Goal: Find contact information: Find contact information

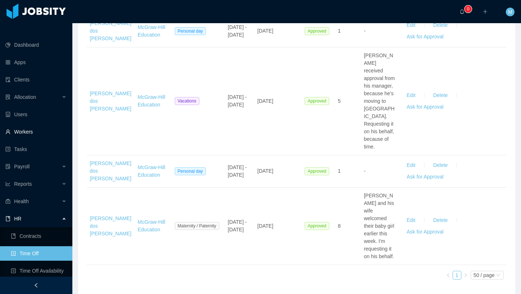
click at [29, 125] on link "Workers" at bounding box center [35, 132] width 61 height 14
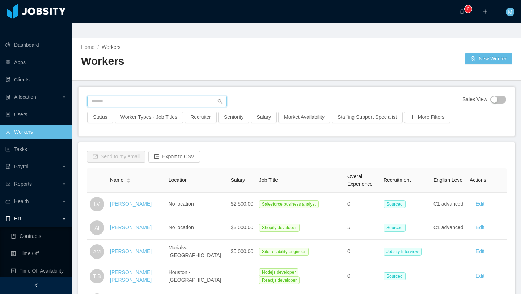
click at [189, 96] on input "text" at bounding box center [157, 102] width 140 height 12
type input "**********"
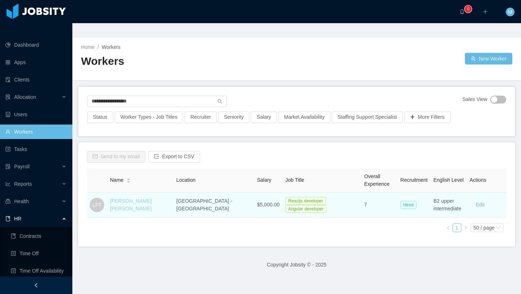
click at [139, 198] on link "[PERSON_NAME] [PERSON_NAME]" at bounding box center [131, 204] width 42 height 13
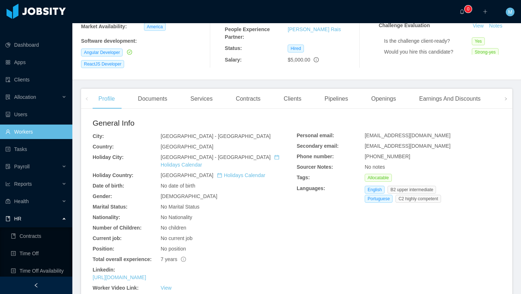
scroll to position [157, 0]
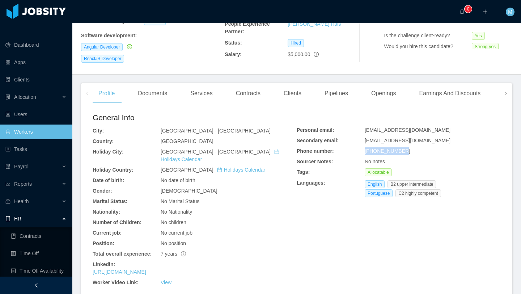
drag, startPoint x: 414, startPoint y: 124, endPoint x: 360, endPoint y: 124, distance: 53.9
click at [360, 126] on div "Personal email: [EMAIL_ADDRESS][DOMAIN_NAME] Secondary email: [EMAIL_ADDRESS][D…" at bounding box center [399, 163] width 204 height 74
copy div "[PHONE_NUMBER]"
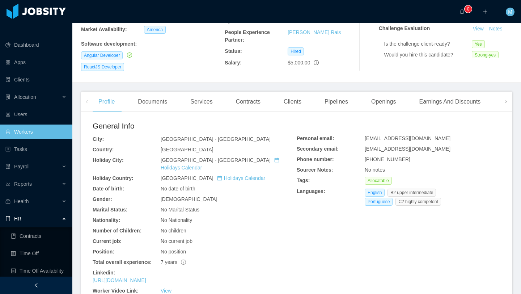
click at [346, 226] on div "General Info City: [GEOGRAPHIC_DATA] - [GEOGRAPHIC_DATA] Country: [GEOGRAPHIC_D…" at bounding box center [297, 208] width 408 height 177
